Goal: Transaction & Acquisition: Purchase product/service

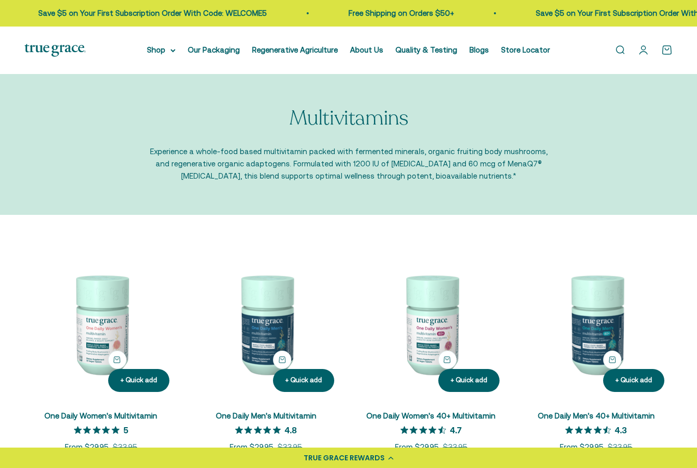
scroll to position [50, 0]
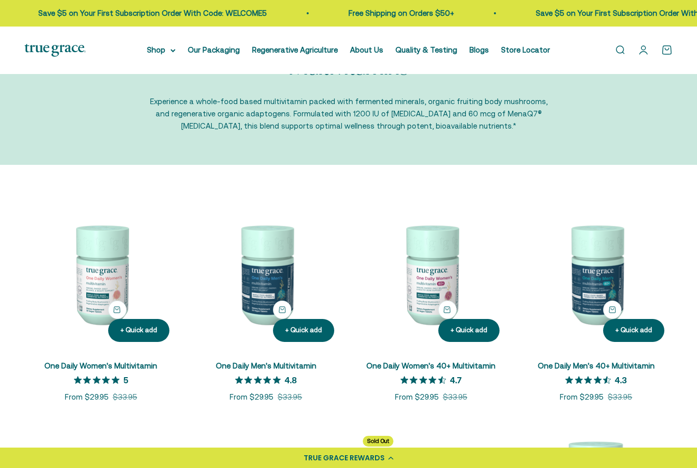
click at [270, 270] on img at bounding box center [266, 274] width 153 height 153
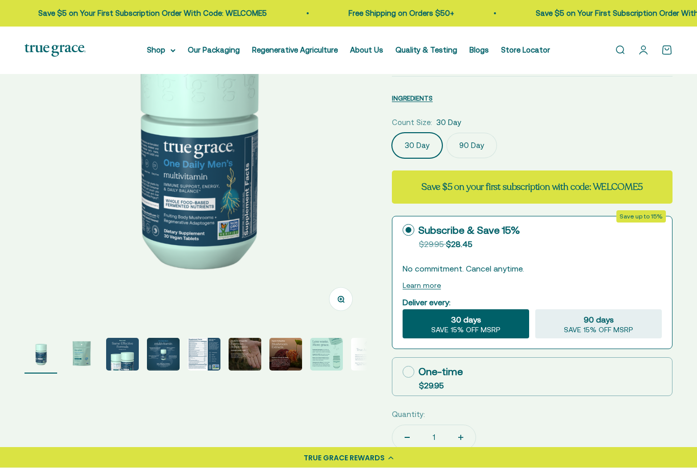
scroll to position [116, 0]
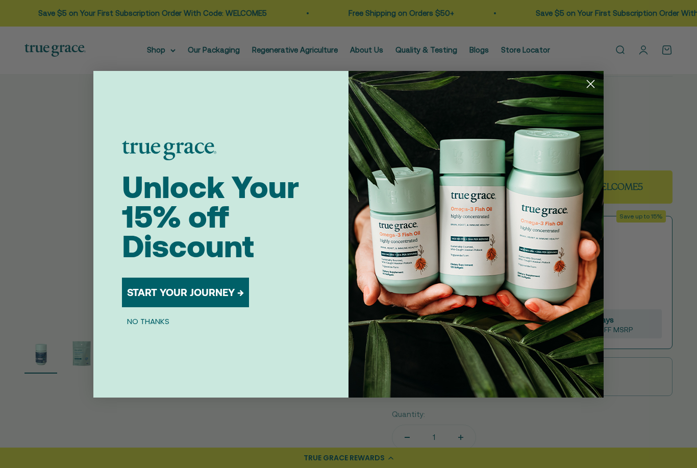
click at [697, 258] on div "Close dialog Unlock Your 15% off Discount START YOUR JOURNEY → NO THANKS Submit" at bounding box center [348, 234] width 697 height 468
click at [667, 261] on div "Close dialog Unlock Your 15% off Discount START YOUR JOURNEY → NO THANKS Submit" at bounding box center [348, 234] width 697 height 468
click at [593, 92] on circle "Close dialog" at bounding box center [590, 83] width 17 height 17
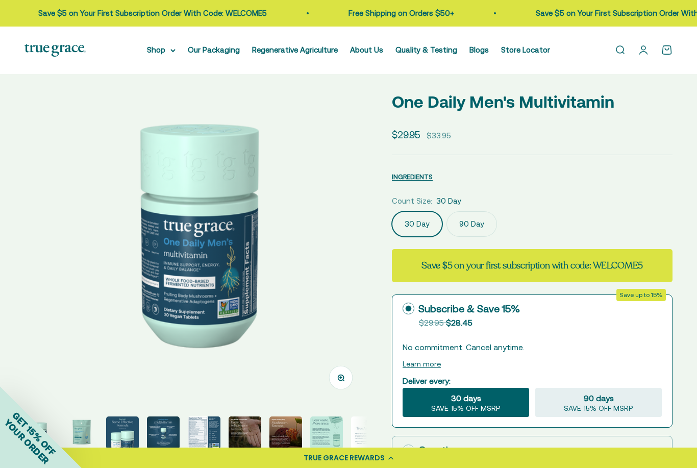
scroll to position [37, 0]
click at [419, 176] on span "INGREDIENTS" at bounding box center [412, 178] width 41 height 8
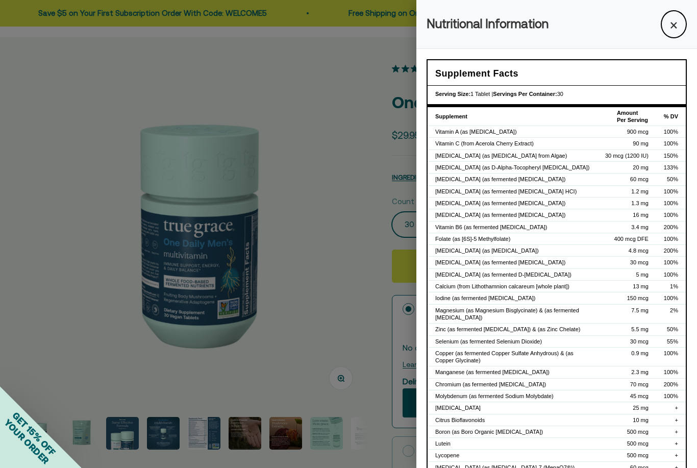
scroll to position [0, 0]
click at [273, 205] on div at bounding box center [348, 234] width 697 height 468
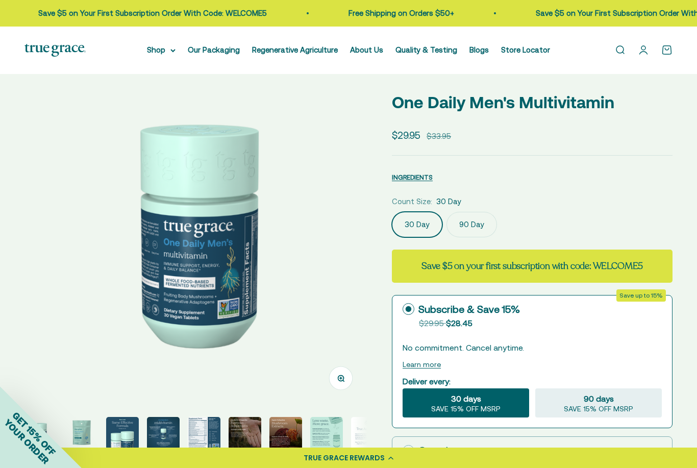
click at [263, 426] on page-dots at bounding box center [195, 435] width 343 height 36
